Goal: Task Accomplishment & Management: Complete application form

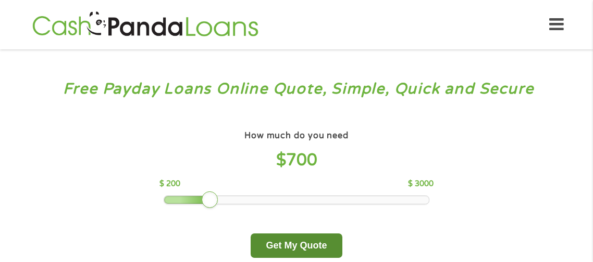
click at [322, 247] on button "Get My Quote" at bounding box center [296, 246] width 91 height 24
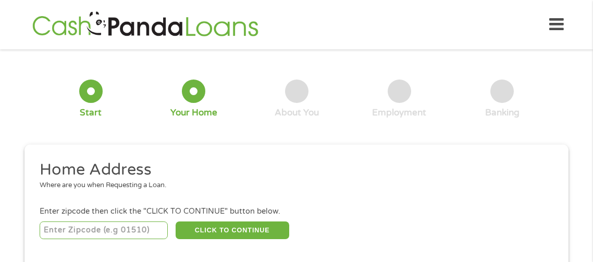
scroll to position [5, 0]
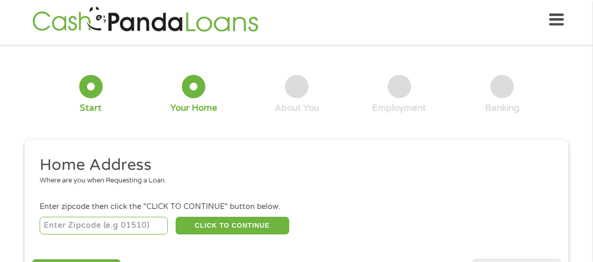
click at [63, 229] on input "number" at bounding box center [104, 226] width 129 height 18
type input "35171"
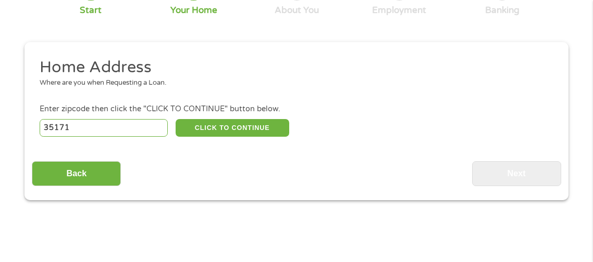
scroll to position [106, 0]
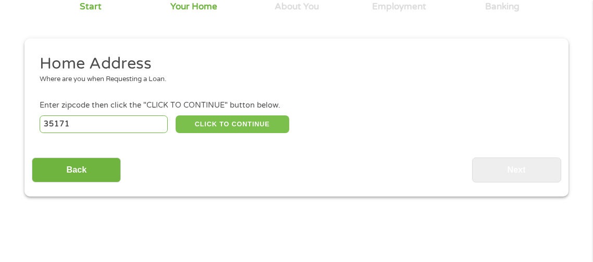
click at [254, 130] on button "CLICK TO CONTINUE" at bounding box center [233, 125] width 114 height 18
type input "35171"
type input "Thorsby"
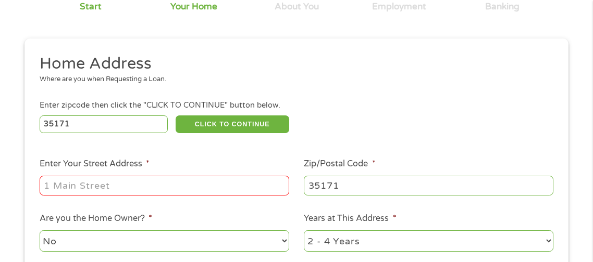
click at [59, 190] on input "Enter Your Street Address *" at bounding box center [164, 186] width 249 height 20
type input "116 John Street"
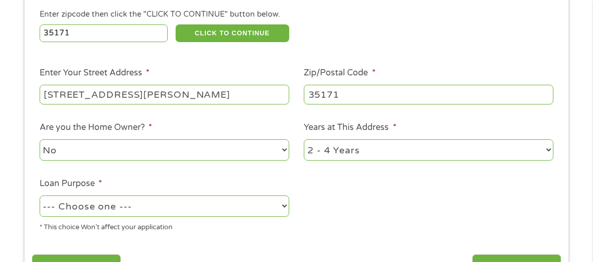
scroll to position [209, 0]
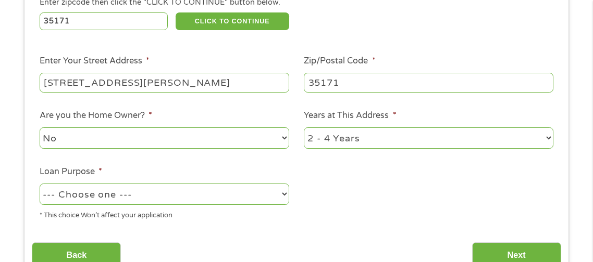
click at [405, 141] on select "1 Year or less 1 - 2 Years 2 - 4 Years Over 4 Years" at bounding box center [428, 138] width 249 height 21
select select "60months"
click at [304, 129] on select "1 Year or less 1 - 2 Years 2 - 4 Years Over 4 Years" at bounding box center [428, 138] width 249 height 21
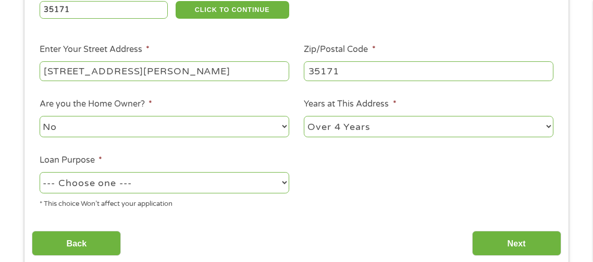
scroll to position [222, 0]
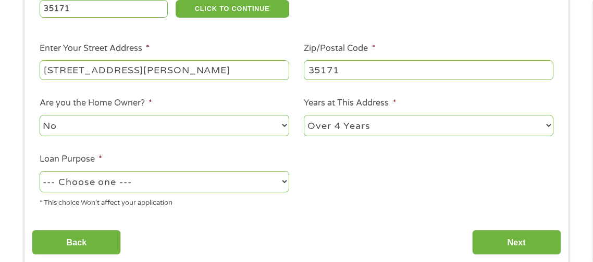
click at [225, 187] on select "--- Choose one --- Pay Bills Debt Consolidation Home Improvement Major Purchase…" at bounding box center [164, 181] width 249 height 21
select select "paybills"
click at [40, 172] on select "--- Choose one --- Pay Bills Debt Consolidation Home Improvement Major Purchase…" at bounding box center [164, 181] width 249 height 21
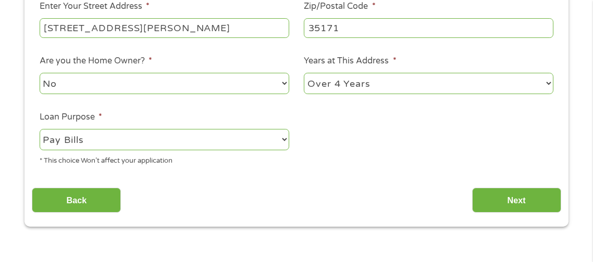
scroll to position [265, 0]
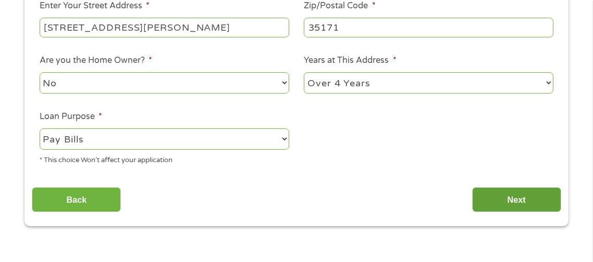
click at [518, 204] on input "Next" at bounding box center [516, 200] width 89 height 26
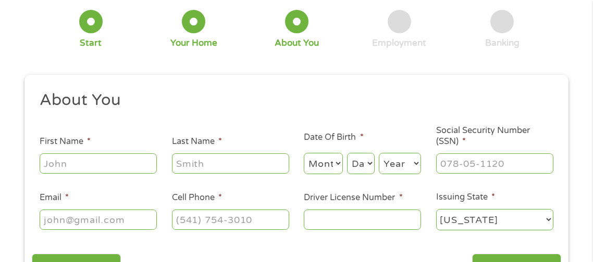
scroll to position [70, 0]
click at [124, 167] on input "First Name *" at bounding box center [98, 163] width 117 height 20
type input "Ashley"
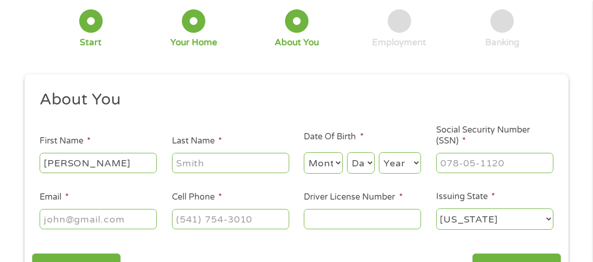
type input "Williams"
type input "ashleywilliams700@icloud.com"
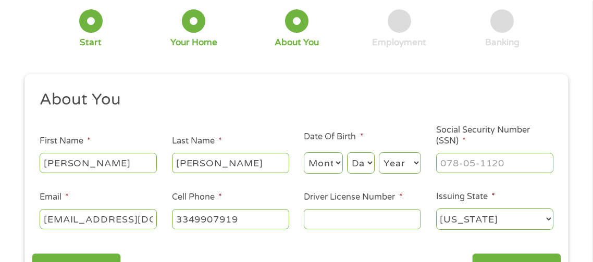
type input "(334) 990-7919"
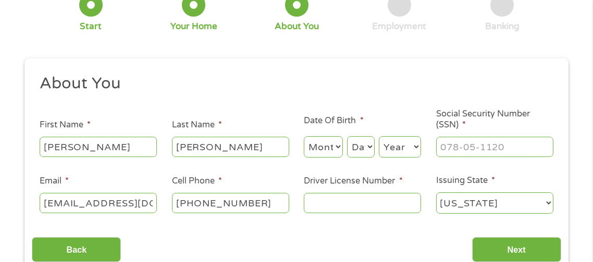
scroll to position [89, 0]
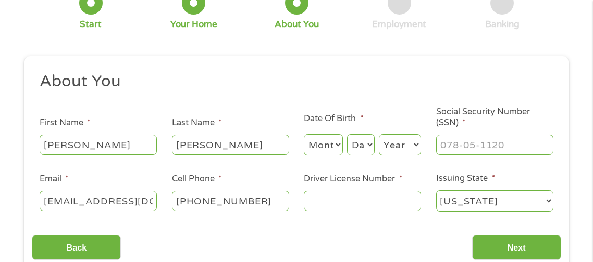
click at [142, 206] on input "ashleywilliams700@icloud.com" at bounding box center [98, 201] width 117 height 20
type input "Ashleywilliams700@gmail.com"
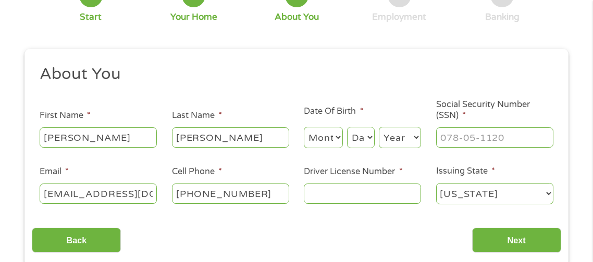
scroll to position [104, 0]
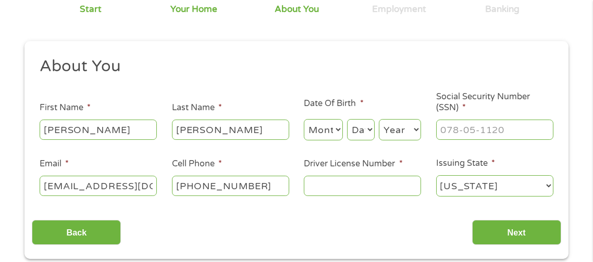
click at [274, 190] on input "(334) 990-7919" at bounding box center [230, 186] width 117 height 20
type input "(205) 415-0735"
click at [362, 190] on input "Driver License Number *" at bounding box center [362, 186] width 117 height 20
type input "7893871"
click at [324, 134] on select "Month 1 2 3 4 5 6 7 8 9 10 11 12" at bounding box center [323, 129] width 39 height 21
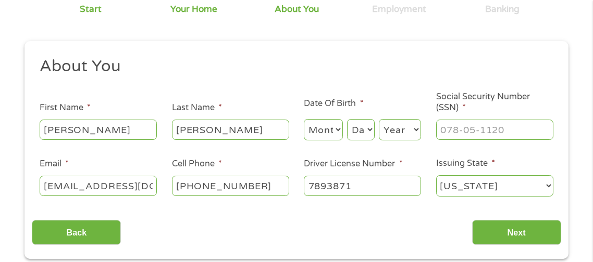
select select "6"
click at [304, 120] on select "Month 1 2 3 4 5 6 7 8 9 10 11 12" at bounding box center [323, 129] width 39 height 21
click at [366, 135] on select "Day 1 2 3 4 5 6 7 8 9 10 11 12 13 14 15 16 17 18 19 20 21 22 23 24 25 26 27 28 …" at bounding box center [361, 129] width 28 height 21
select select "16"
click at [347, 120] on select "Day 1 2 3 4 5 6 7 8 9 10 11 12 13 14 15 16 17 18 19 20 21 22 23 24 25 26 27 28 …" at bounding box center [361, 129] width 28 height 21
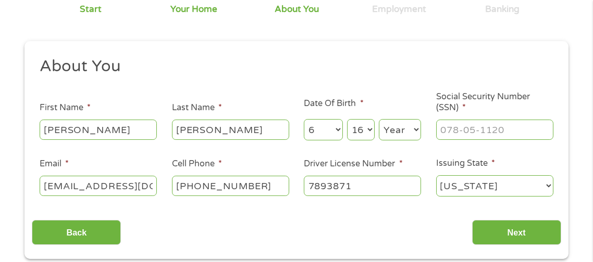
click at [408, 133] on select "Year 2007 2006 2005 2004 2003 2002 2001 2000 1999 1998 1997 1996 1995 1994 1993…" at bounding box center [400, 129] width 42 height 21
select select "1990"
click at [379, 120] on select "Year 2007 2006 2005 2004 2003 2002 2001 2000 1999 1998 1997 1996 1995 1994 1993…" at bounding box center [400, 129] width 42 height 21
click at [491, 135] on input "Social Security Number (SSN) *" at bounding box center [494, 130] width 117 height 20
type input "096-80-1313"
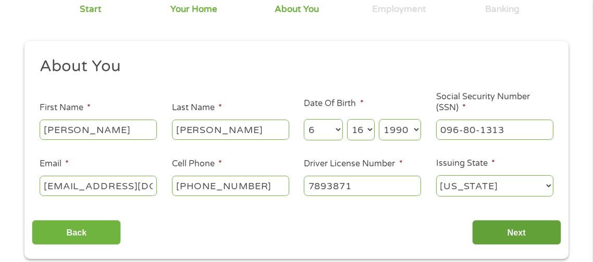
click at [543, 244] on input "Next" at bounding box center [516, 233] width 89 height 26
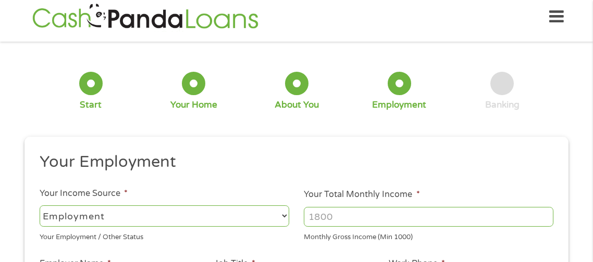
scroll to position [4, 4]
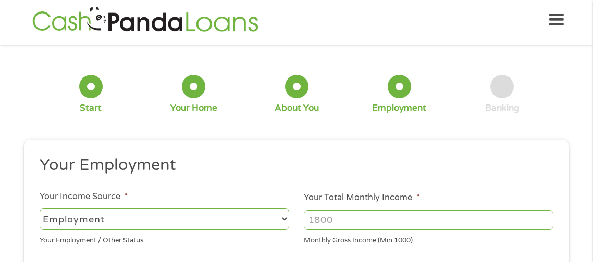
click at [53, 213] on select "--- Choose one --- Employment Self Employed Benefits" at bounding box center [164, 219] width 249 height 21
click at [40, 209] on select "--- Choose one --- Employment Self Employed Benefits" at bounding box center [164, 219] width 249 height 21
click at [429, 224] on input "Your Total Monthly Income *" at bounding box center [428, 220] width 249 height 20
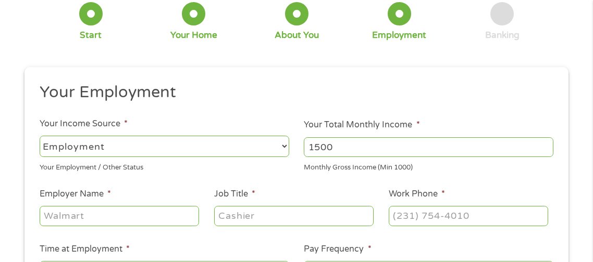
scroll to position [86, 0]
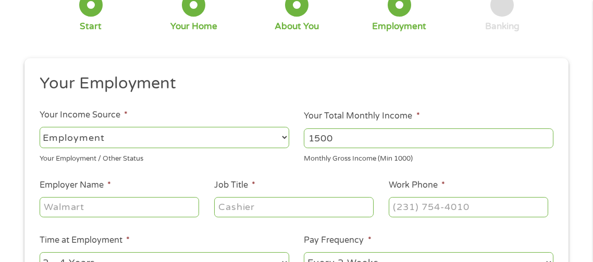
type input "1500"
click at [160, 211] on input "Employer Name *" at bounding box center [119, 207] width 159 height 20
type input "Mogul Marketing"
type input "Account Executive"
click at [464, 206] on input "Work Phone *" at bounding box center [468, 207] width 159 height 20
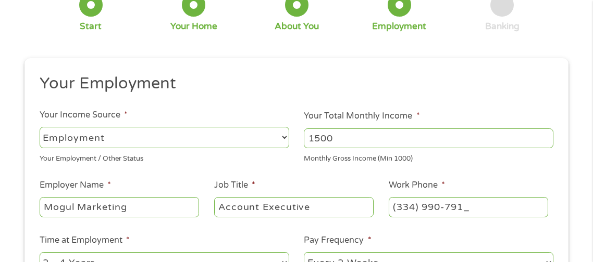
type input "(334) 990-7919"
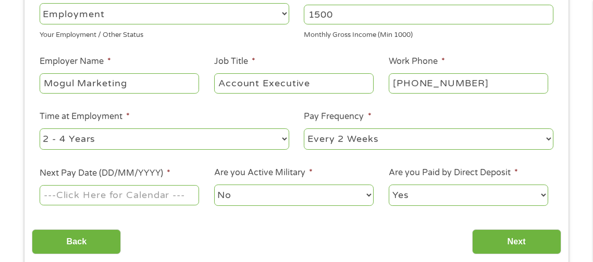
scroll to position [212, 0]
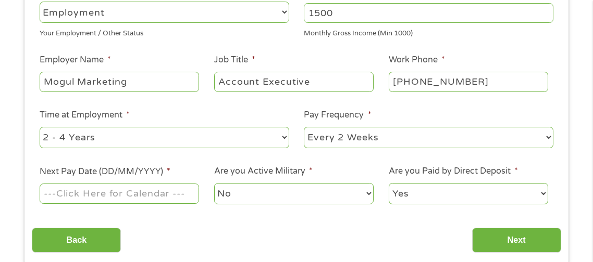
click at [61, 140] on select "--- Choose one --- 1 Year or less 1 - 2 Years 2 - 4 Years Over 4 Years" at bounding box center [164, 137] width 249 height 21
select select "12months"
click at [40, 127] on select "--- Choose one --- 1 Year or less 1 - 2 Years 2 - 4 Years Over 4 Years" at bounding box center [164, 137] width 249 height 21
click at [393, 141] on select "--- Choose one --- Every 2 Weeks Every Week Monthly Semi-Monthly" at bounding box center [428, 137] width 249 height 21
select select "weekly"
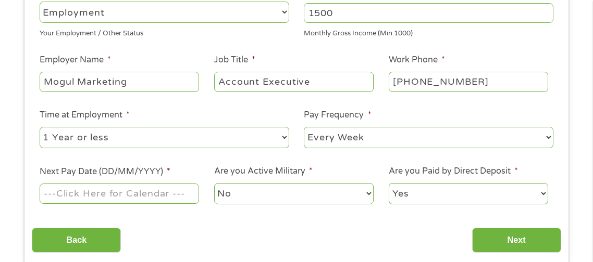
click at [304, 127] on select "--- Choose one --- Every 2 Weeks Every Week Monthly Semi-Monthly" at bounding box center [428, 137] width 249 height 21
click at [174, 199] on input "Next Pay Date (DD/MM/YYYY) *" at bounding box center [119, 194] width 159 height 20
click at [61, 192] on input "Next Pay Date (DD/MM/YYYY) *" at bounding box center [119, 194] width 159 height 20
click at [83, 193] on input "Next Pay Date (DD/MM/YYYY) *" at bounding box center [119, 194] width 159 height 20
click at [164, 190] on input "Next Pay Date (DD/MM/YYYY) *" at bounding box center [119, 194] width 159 height 20
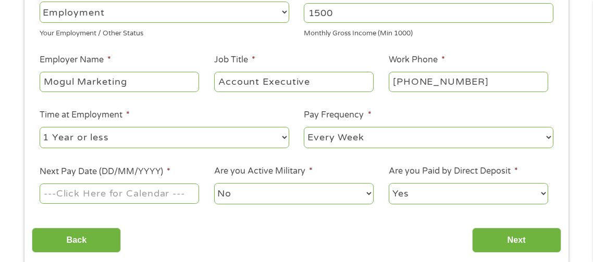
click at [140, 203] on input "Next Pay Date (DD/MM/YYYY) *" at bounding box center [119, 194] width 159 height 20
click at [151, 199] on input "Next Pay Date (DD/MM/YYYY) *" at bounding box center [119, 194] width 159 height 20
click at [147, 197] on input "Next Pay Date (DD/MM/YYYY) *" at bounding box center [119, 194] width 159 height 20
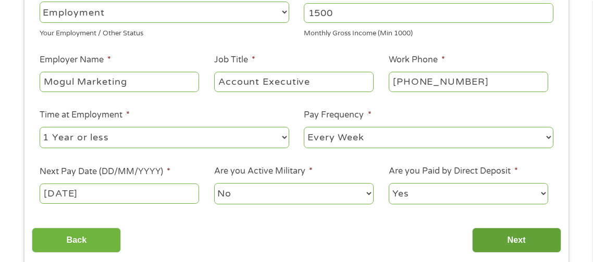
type input "09/18/2025"
click at [511, 244] on input "Next" at bounding box center [516, 241] width 89 height 26
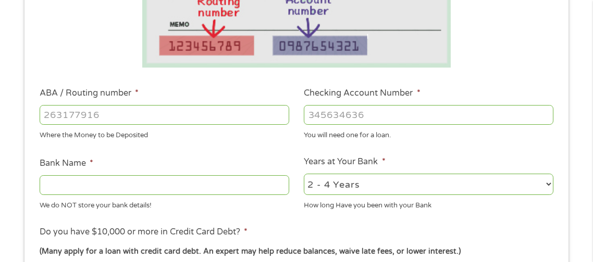
scroll to position [278, 0]
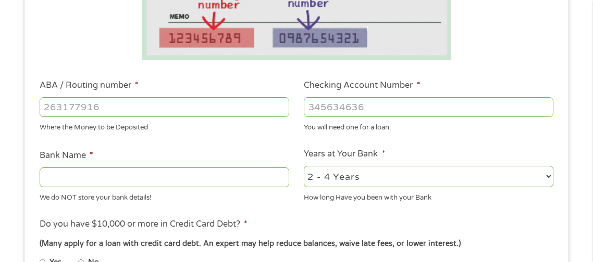
click at [67, 106] on input "ABA / Routing number *" at bounding box center [164, 107] width 249 height 20
type input "041215663"
type input "SUTTON BANK"
type input "041215663"
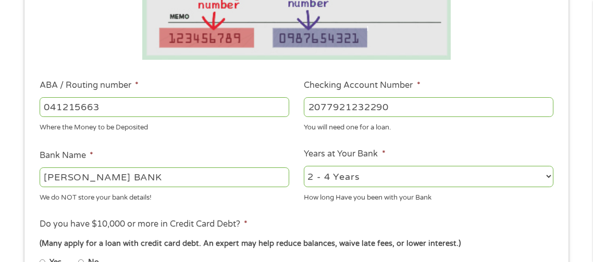
type input "2077921232290"
click at [483, 183] on select "2 - 4 Years 6 - 12 Months 1 - 2 Years Over 4 Years" at bounding box center [428, 176] width 249 height 21
select select "60months"
click at [304, 167] on select "2 - 4 Years 6 - 12 Months 1 - 2 Years Over 4 Years" at bounding box center [428, 176] width 249 height 21
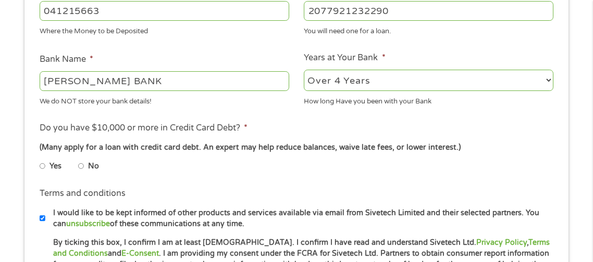
scroll to position [375, 0]
click at [78, 167] on input "No" at bounding box center [81, 166] width 6 height 17
radio input "true"
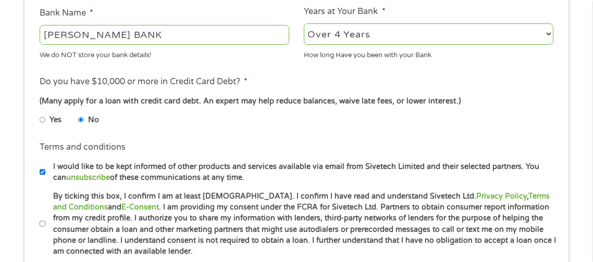
scroll to position [478, 0]
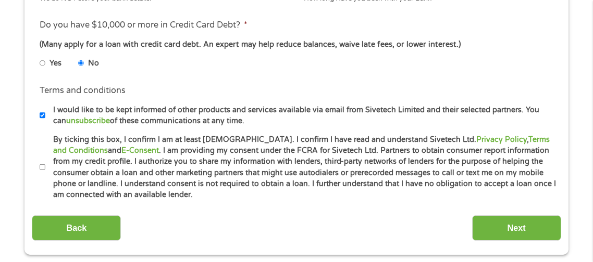
click at [42, 170] on input "By ticking this box, I confirm I am at least 18 years old. I confirm I have rea…" at bounding box center [43, 167] width 6 height 17
checkbox input "true"
click at [508, 229] on input "Next" at bounding box center [516, 229] width 89 height 26
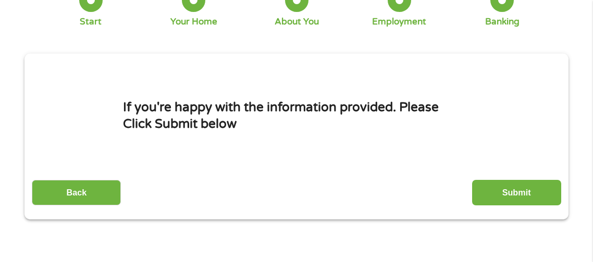
scroll to position [96, 0]
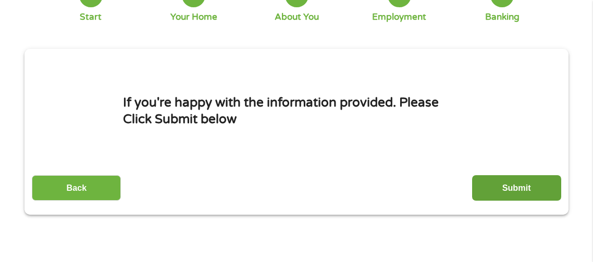
click at [519, 189] on input "Submit" at bounding box center [516, 189] width 89 height 26
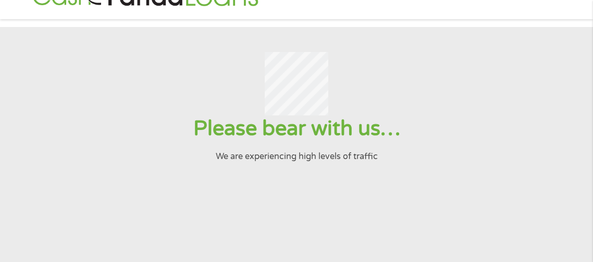
scroll to position [0, 0]
